Goal: Check status: Check status

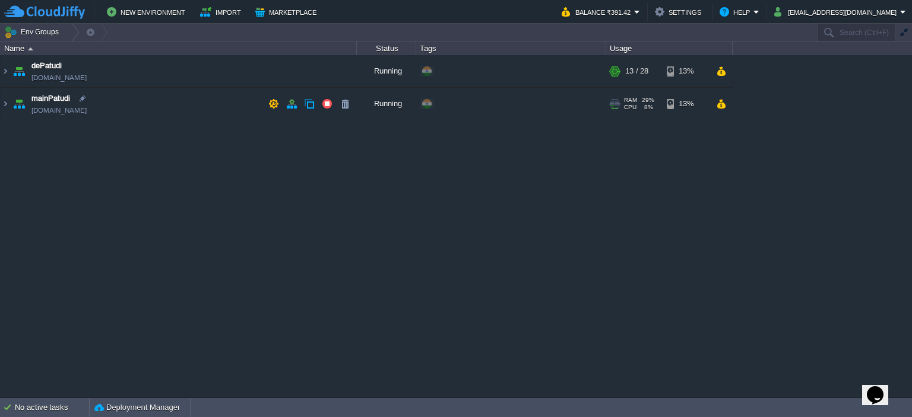
click at [9, 102] on td "mainPatudi [DOMAIN_NAME]" at bounding box center [179, 104] width 356 height 33
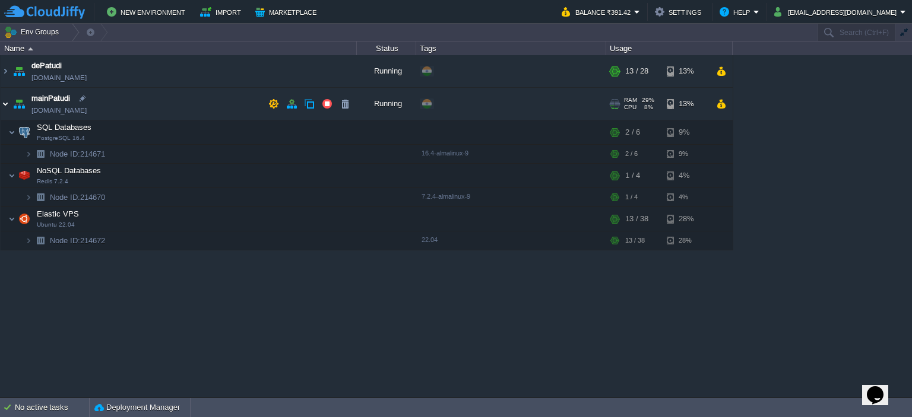
click at [5, 102] on img at bounding box center [5, 104] width 9 height 32
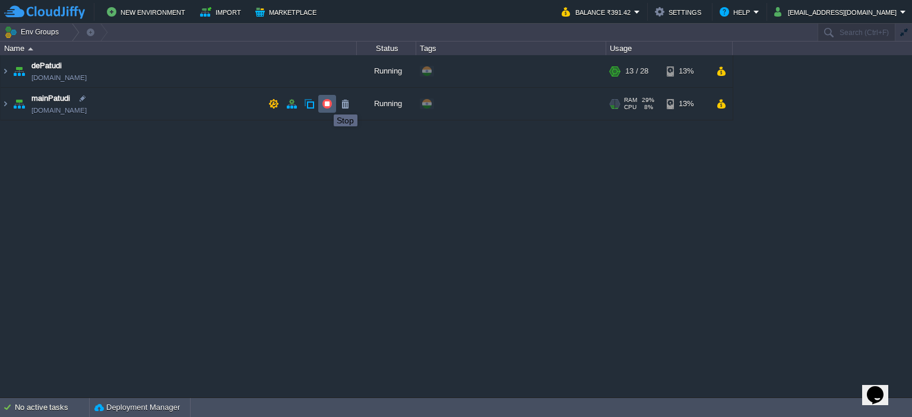
click at [325, 104] on button "button" at bounding box center [327, 104] width 11 height 11
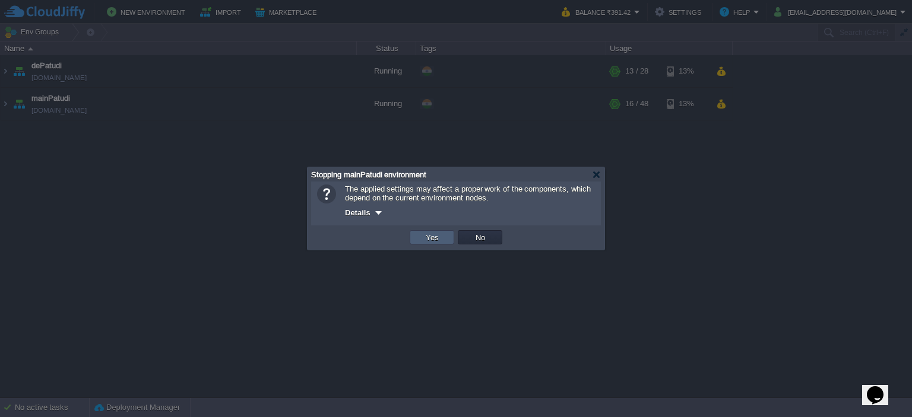
click at [437, 237] on button "Yes" at bounding box center [432, 237] width 20 height 11
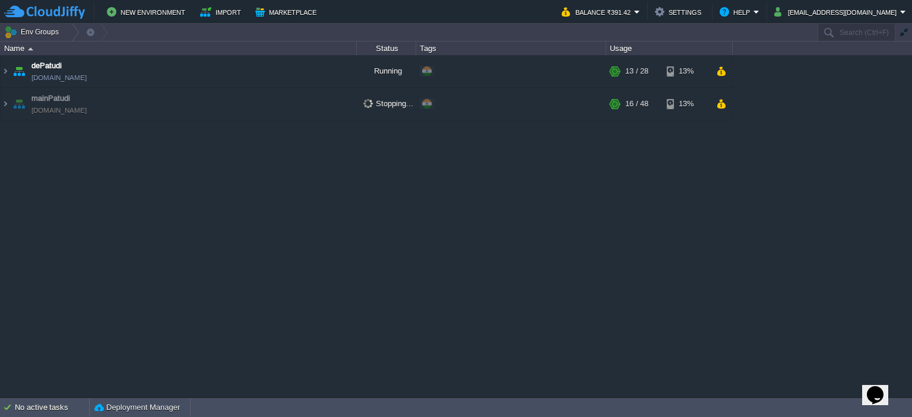
click at [634, 18] on button "Balance ₹391.42" at bounding box center [598, 12] width 72 height 14
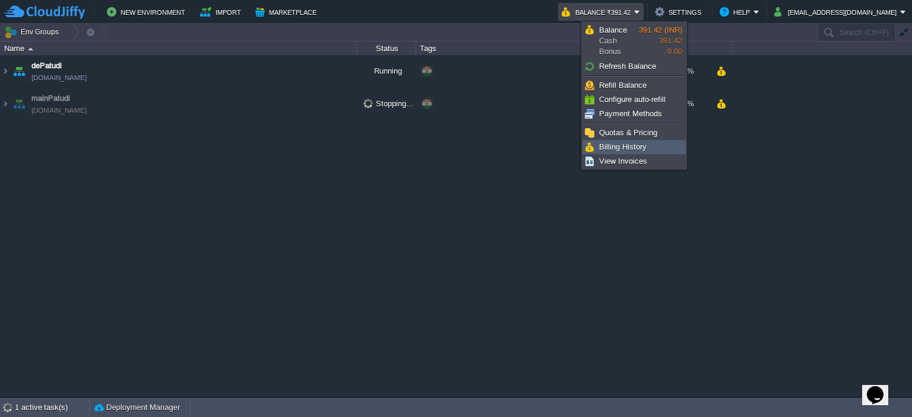
click at [632, 148] on span "Billing History" at bounding box center [622, 146] width 47 height 9
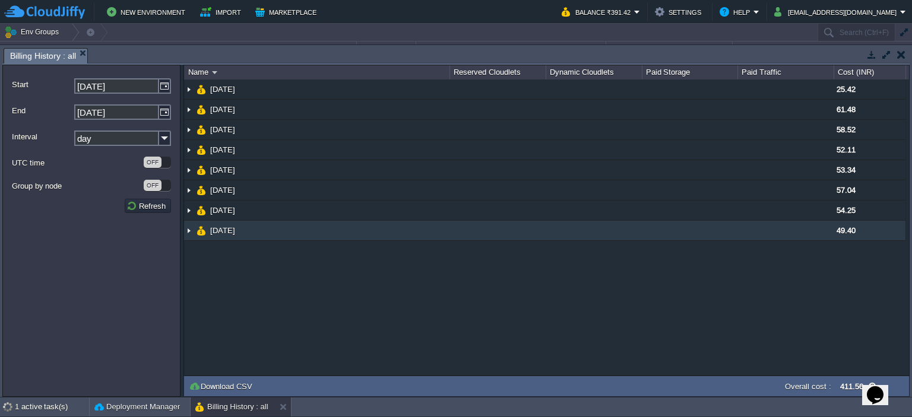
click at [290, 231] on td "[DATE]" at bounding box center [316, 231] width 265 height 20
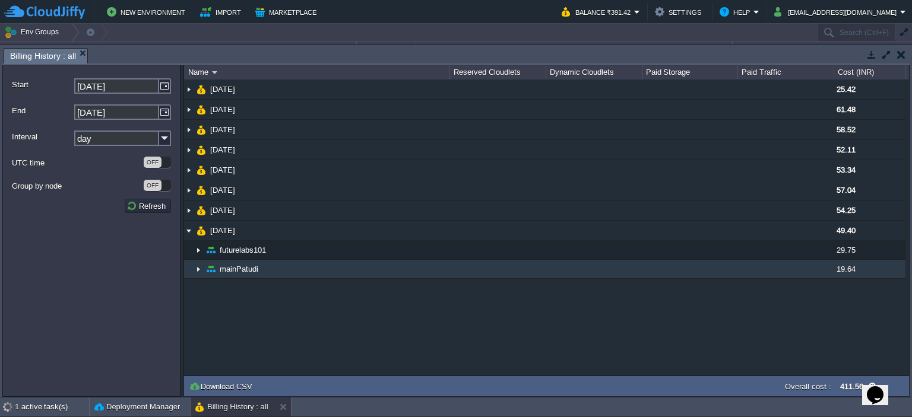
click at [338, 270] on td "mainPatudi" at bounding box center [316, 269] width 265 height 19
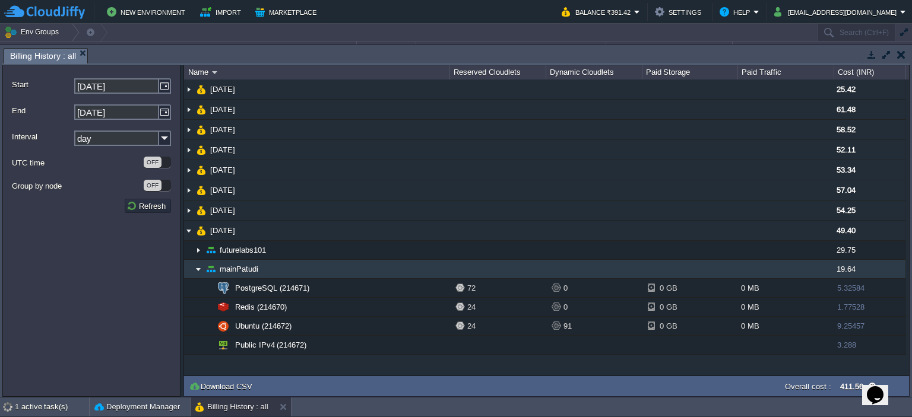
click at [342, 269] on td "mainPatudi" at bounding box center [316, 269] width 265 height 19
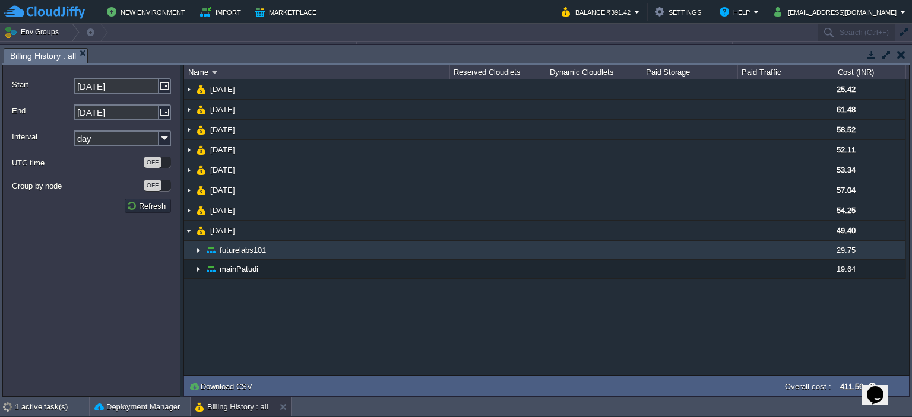
click at [350, 249] on td "futurelabs101" at bounding box center [316, 250] width 265 height 19
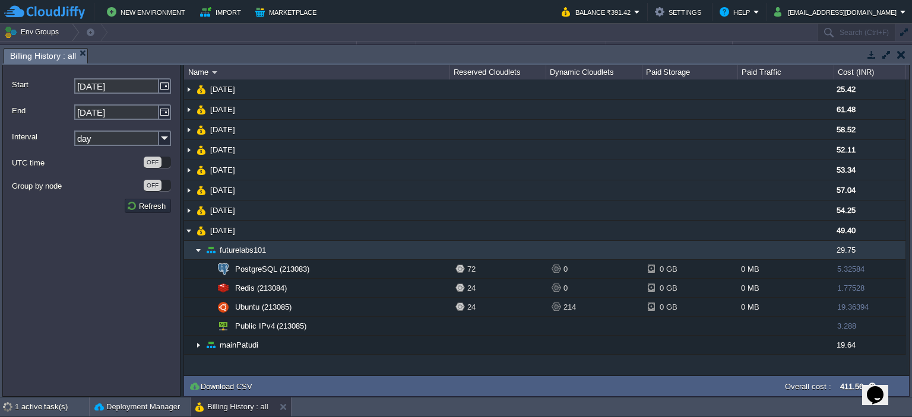
click at [350, 249] on td "futurelabs101" at bounding box center [316, 250] width 265 height 19
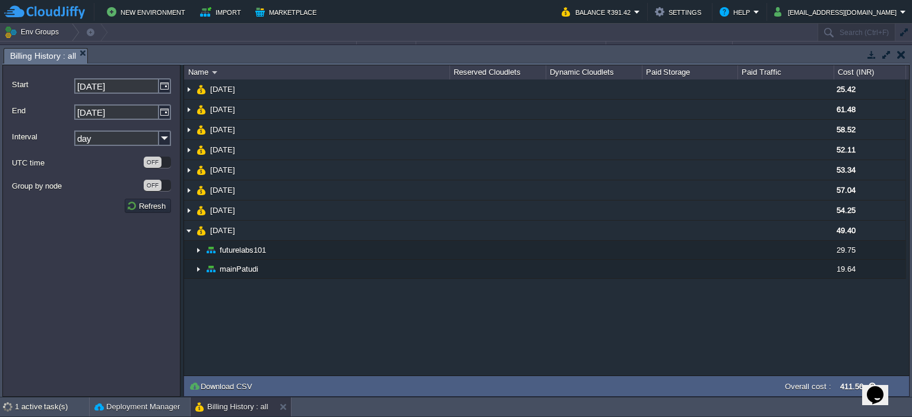
click at [869, 56] on button "button" at bounding box center [871, 54] width 11 height 11
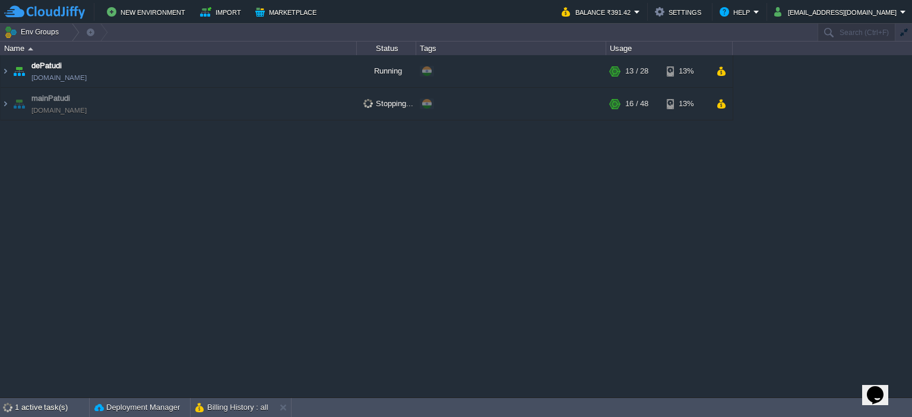
click at [645, 194] on div "dePatudi [DOMAIN_NAME] Running + Add to Env Group RAM 42% CPU 36% 13 / 28 13% m…" at bounding box center [456, 226] width 912 height 343
click at [282, 408] on button at bounding box center [286, 408] width 12 height 12
click at [285, 356] on div "dePatudi [DOMAIN_NAME] Running + Add to Env Group RAM 42% CPU 8% 14 / 28 13% ma…" at bounding box center [456, 226] width 912 height 343
